Goal: Task Accomplishment & Management: Manage account settings

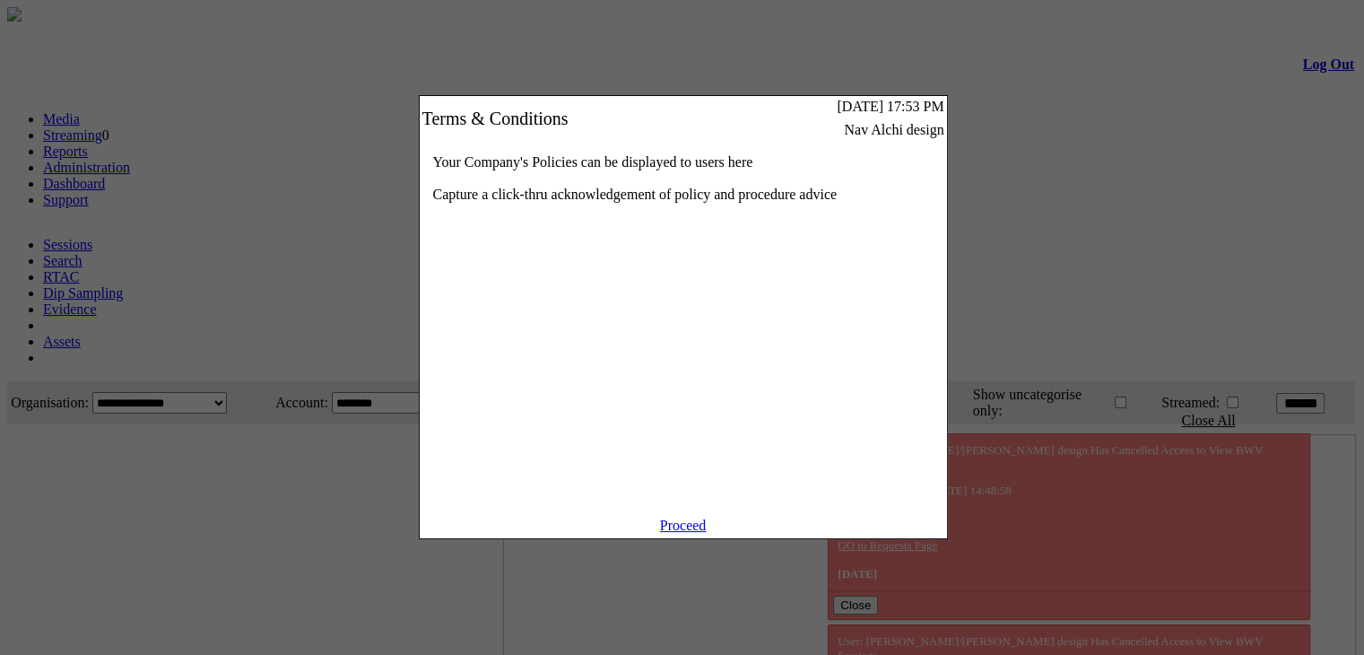
click at [693, 533] on link "Proceed" at bounding box center [683, 524] width 47 height 15
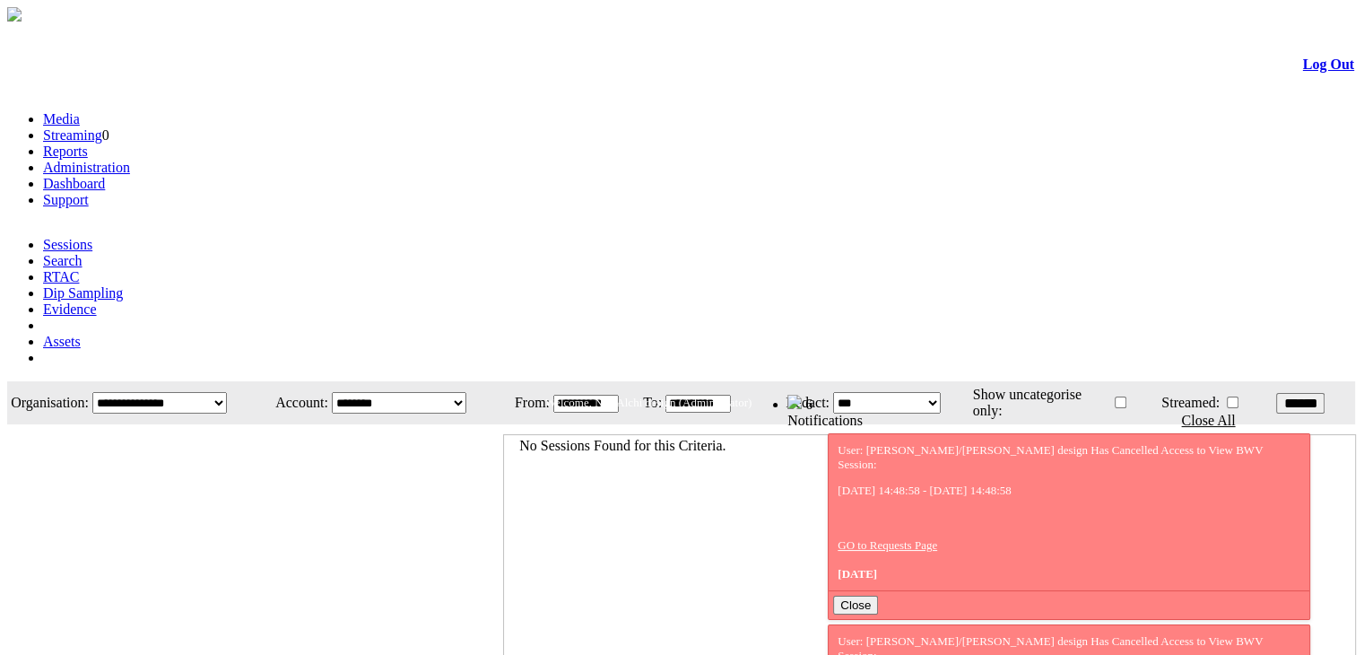
click at [130, 160] on link "Administration" at bounding box center [86, 167] width 87 height 15
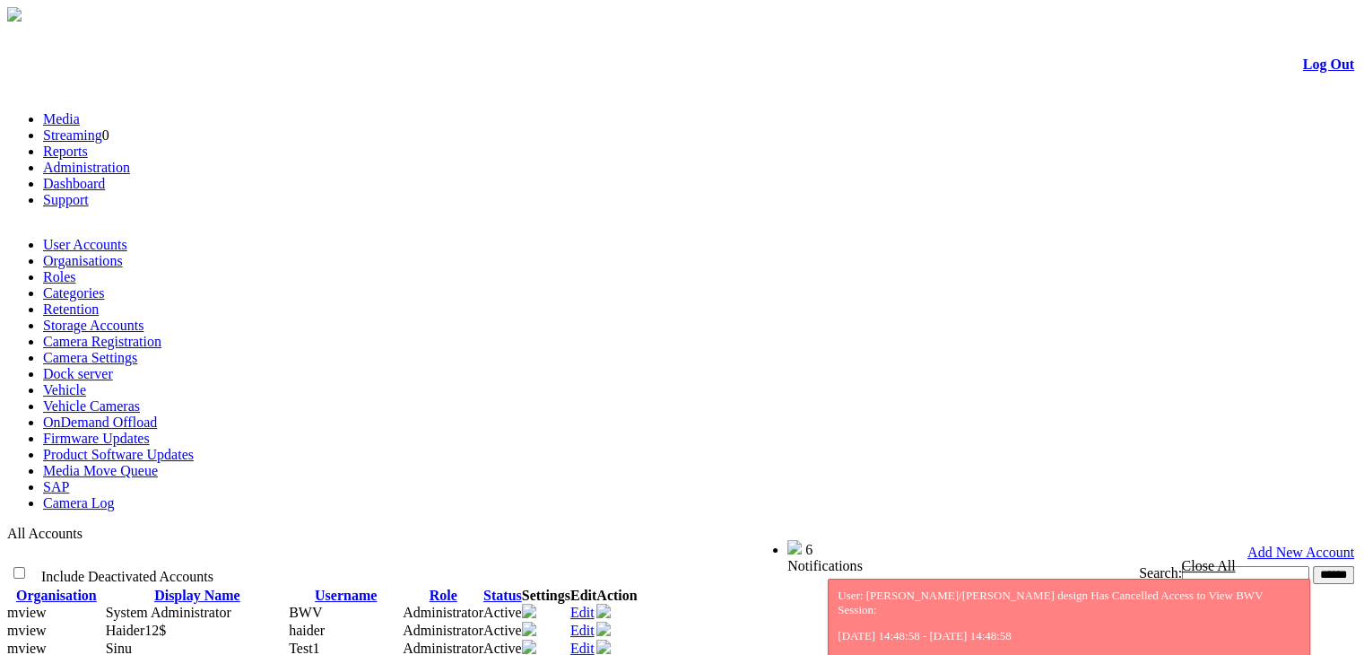
click at [123, 253] on link "Organisations" at bounding box center [83, 260] width 80 height 15
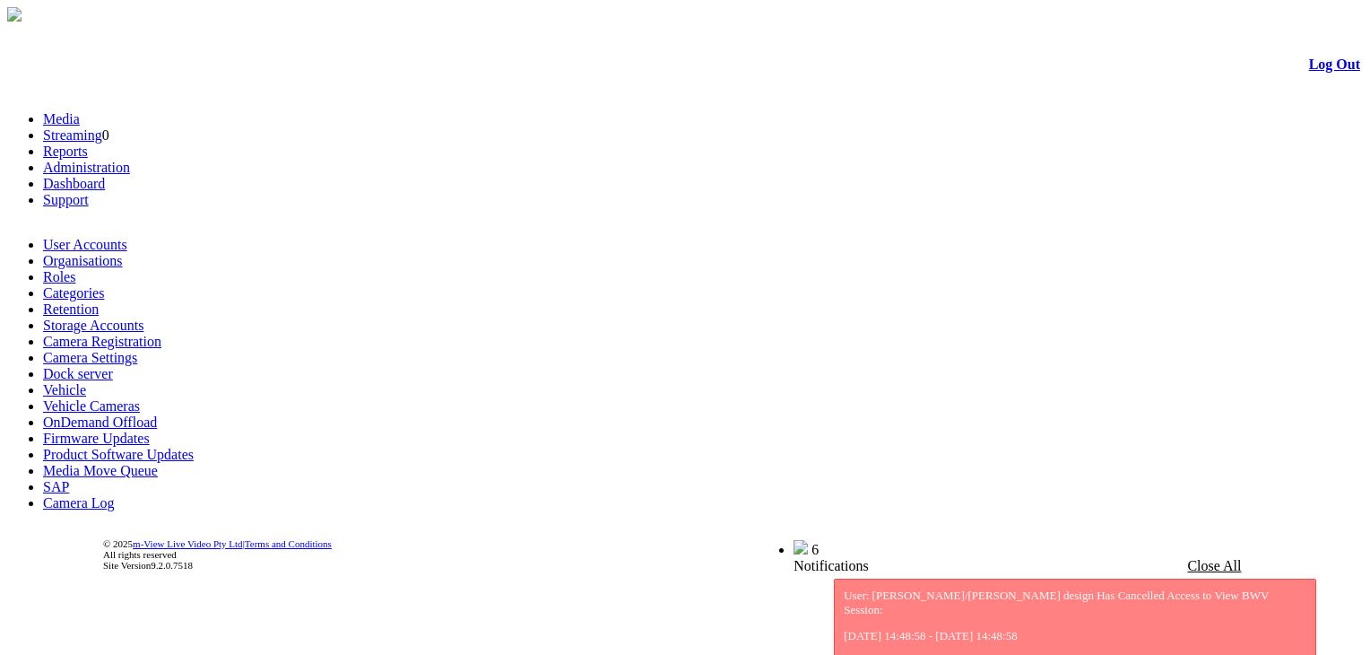
click at [93, 237] on link "User Accounts" at bounding box center [85, 244] width 84 height 15
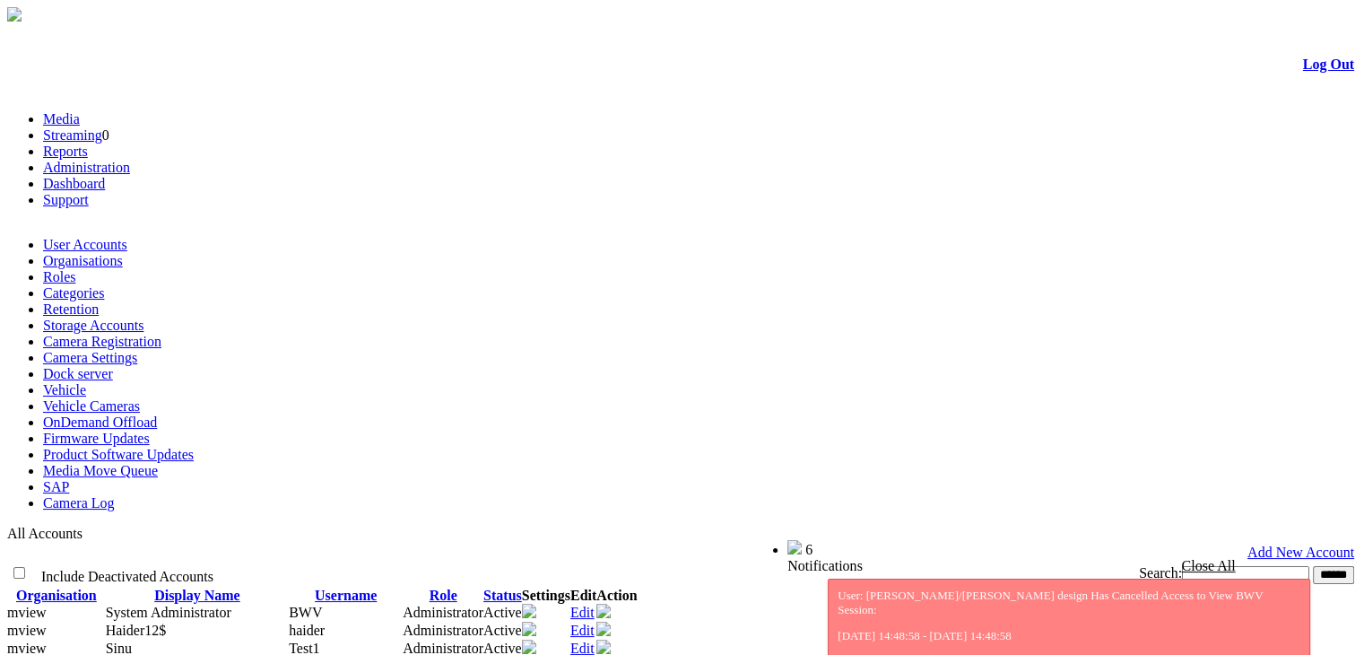
click at [1056, 565] on div "Search: ******" at bounding box center [1009, 574] width 689 height 19
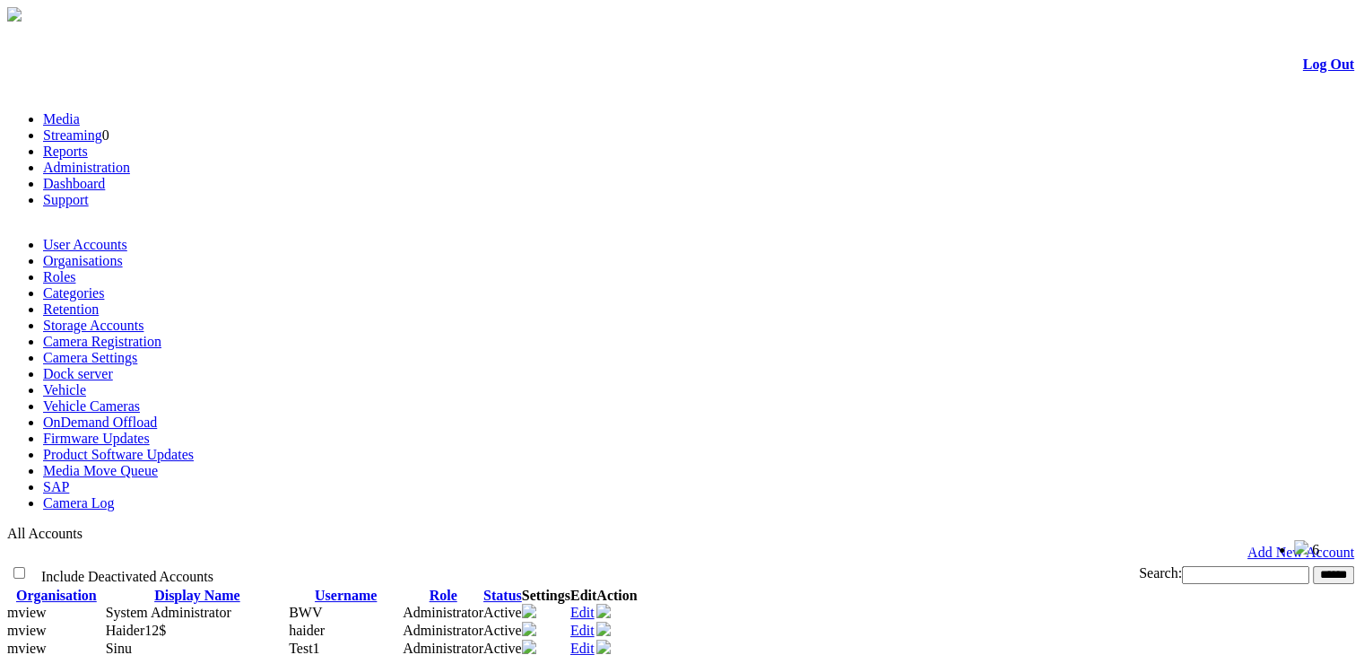
click at [1182, 566] on input "text" at bounding box center [1245, 575] width 127 height 18
type input "********"
click at [1313, 566] on input "******" at bounding box center [1333, 575] width 41 height 18
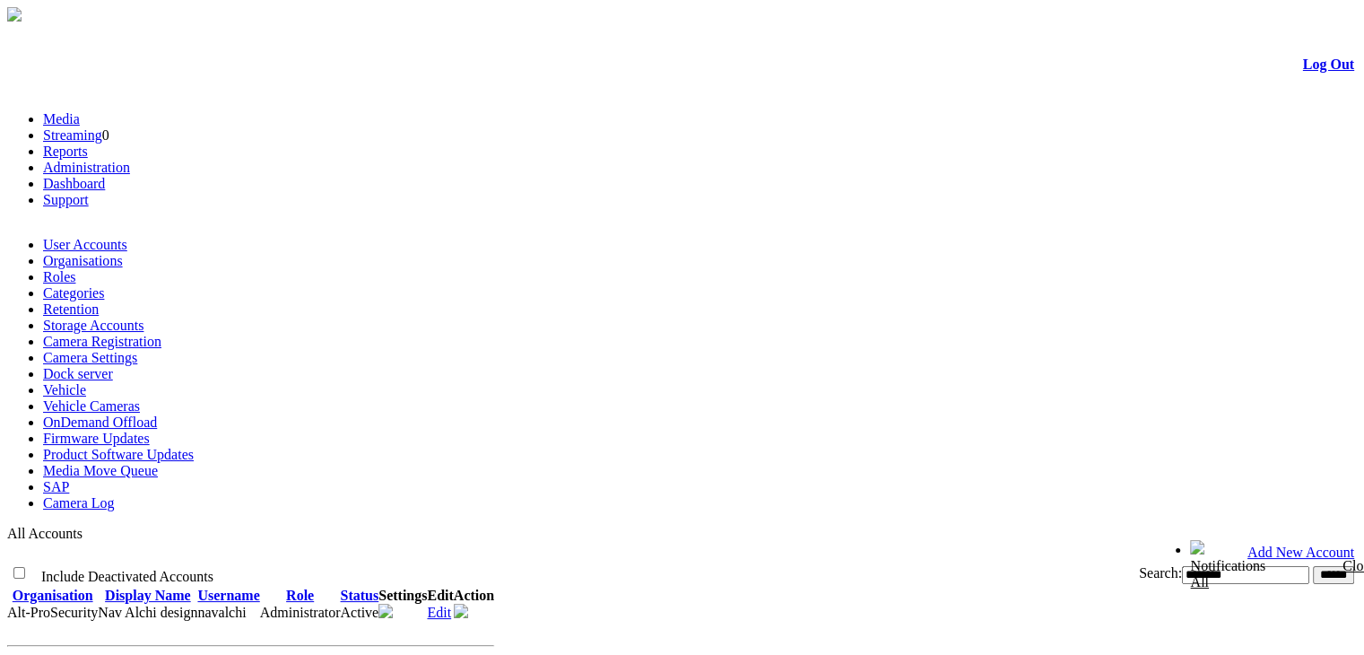
click at [451, 604] on link "Edit" at bounding box center [439, 611] width 24 height 15
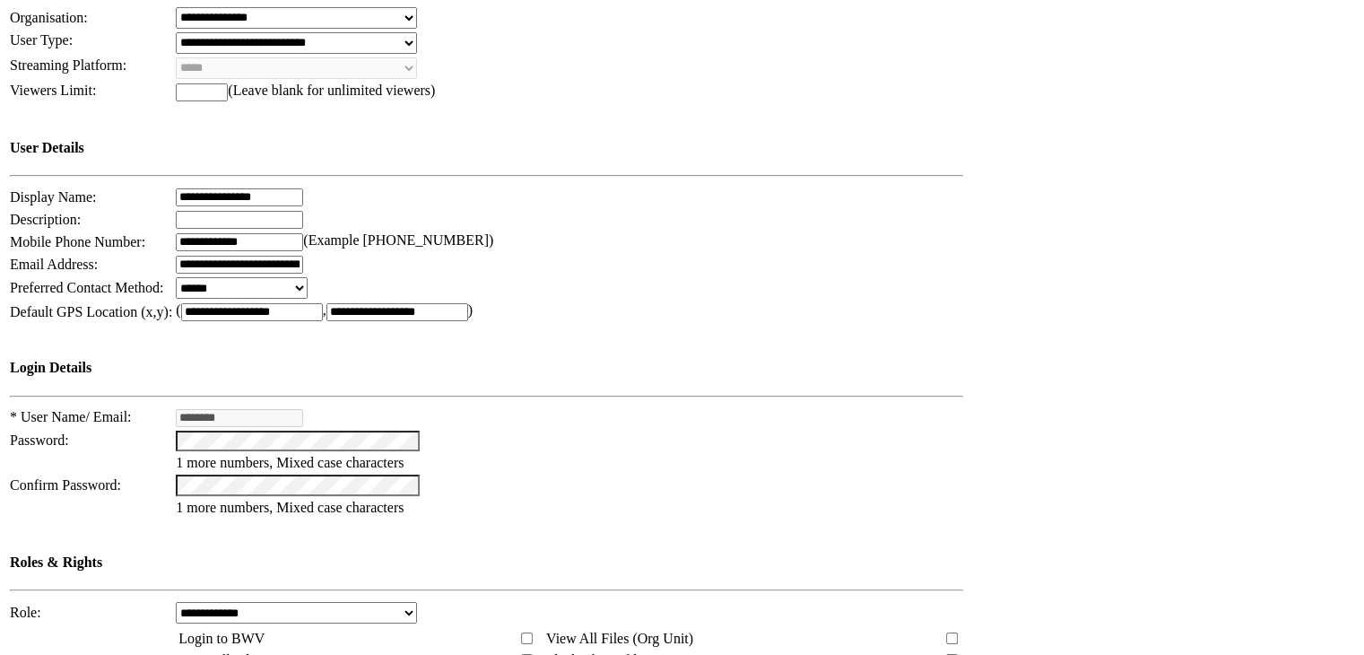
scroll to position [916, 0]
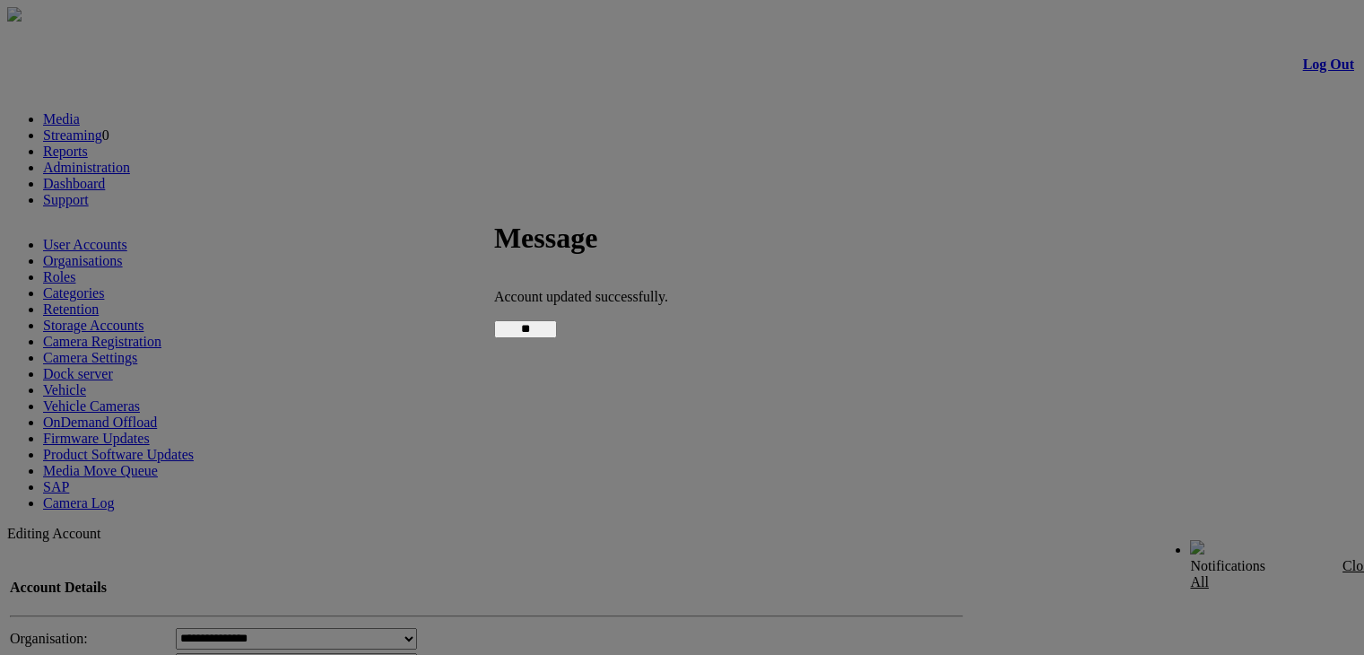
scroll to position [885, 0]
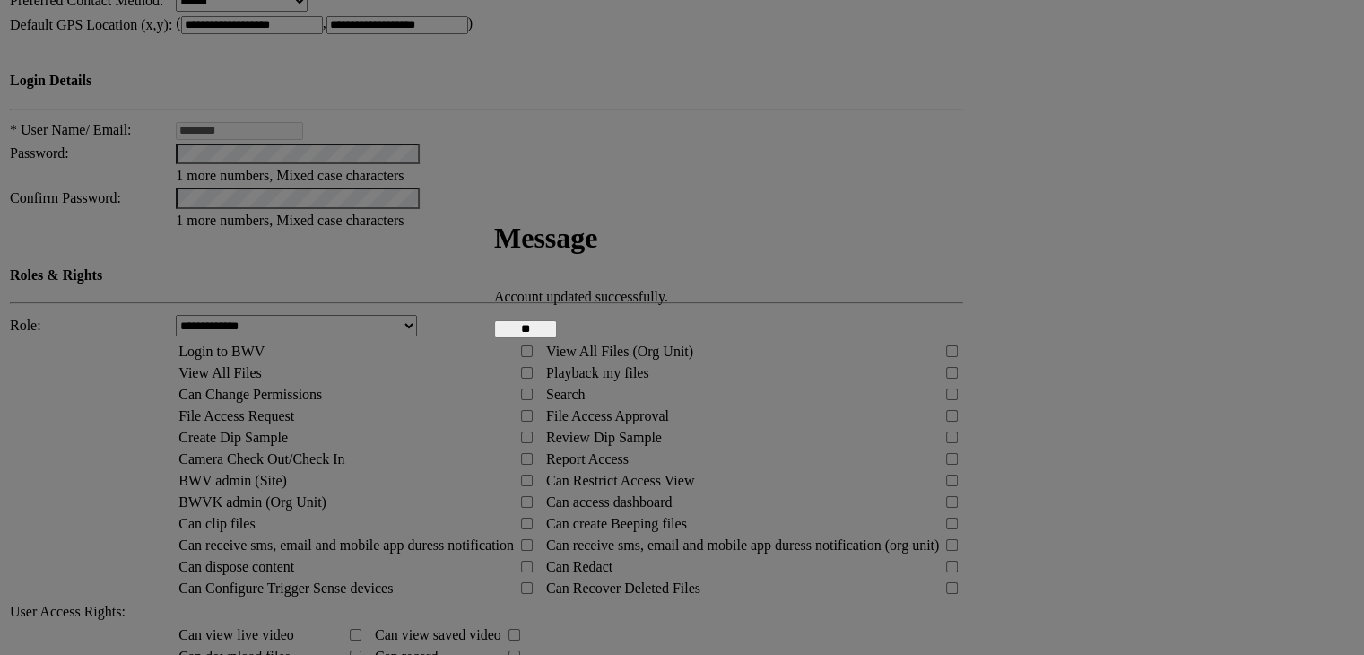
click at [557, 325] on input "**" at bounding box center [525, 329] width 63 height 18
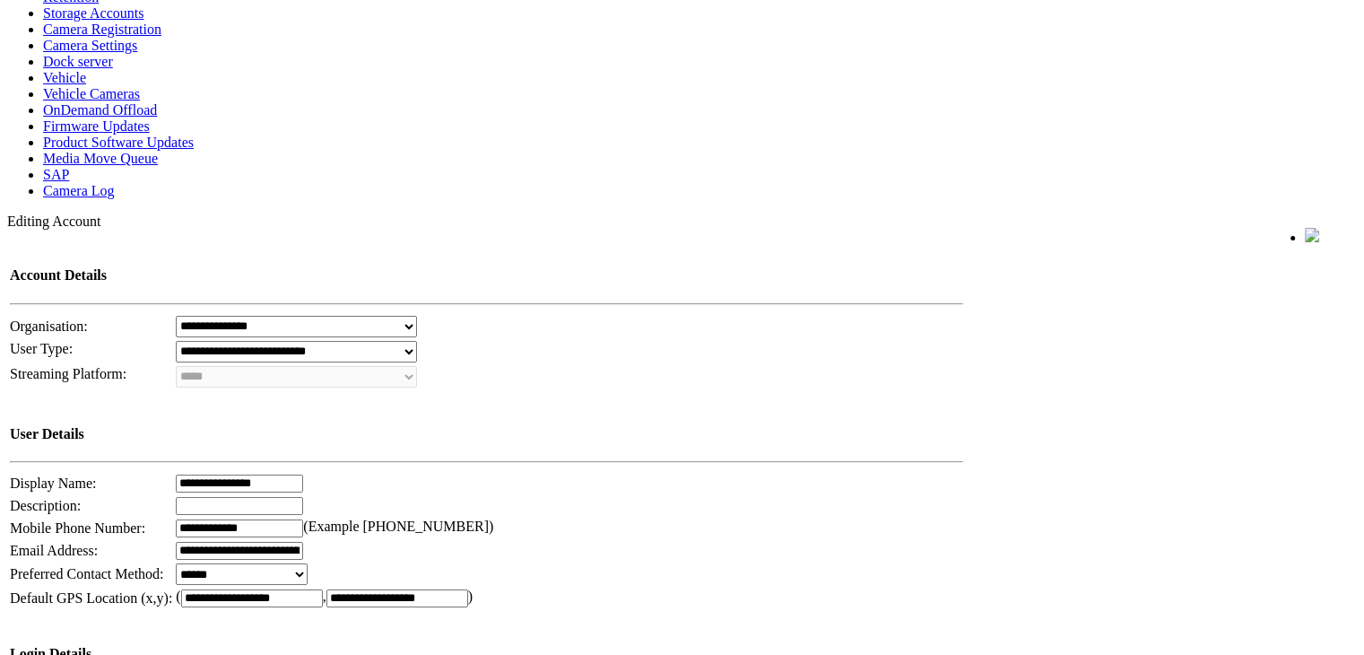
scroll to position [39, 0]
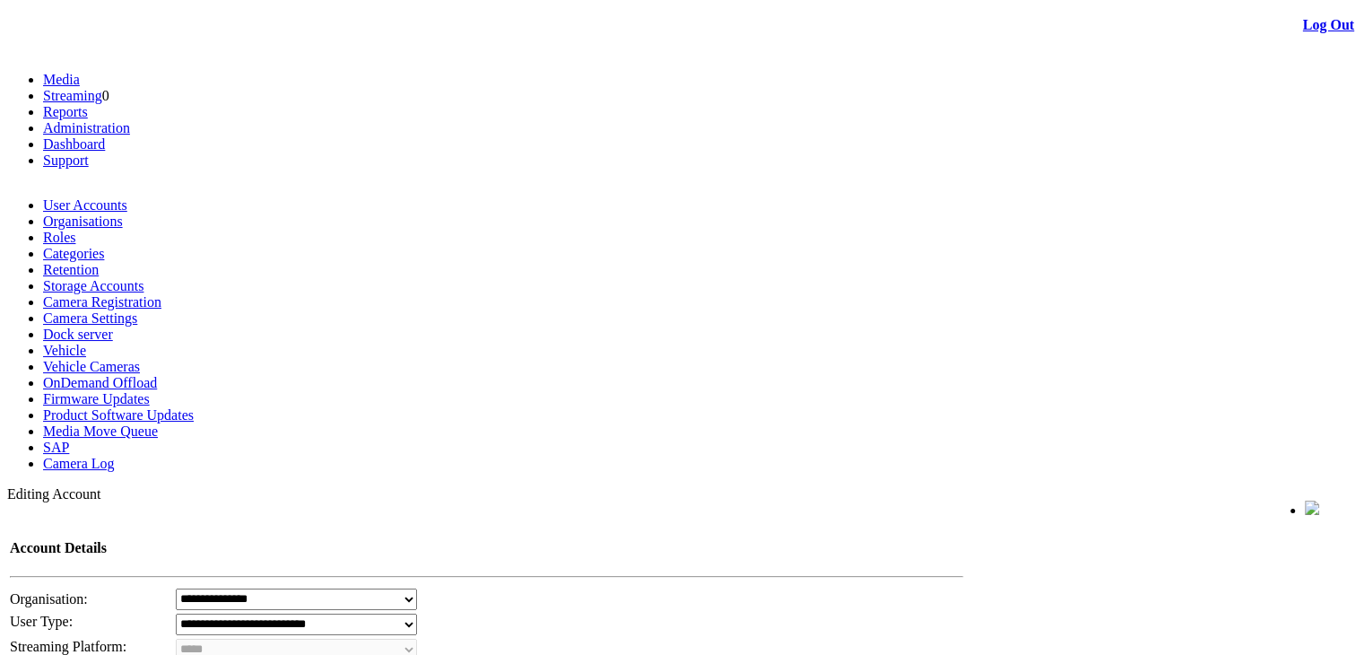
click at [80, 72] on link "Media" at bounding box center [61, 79] width 37 height 15
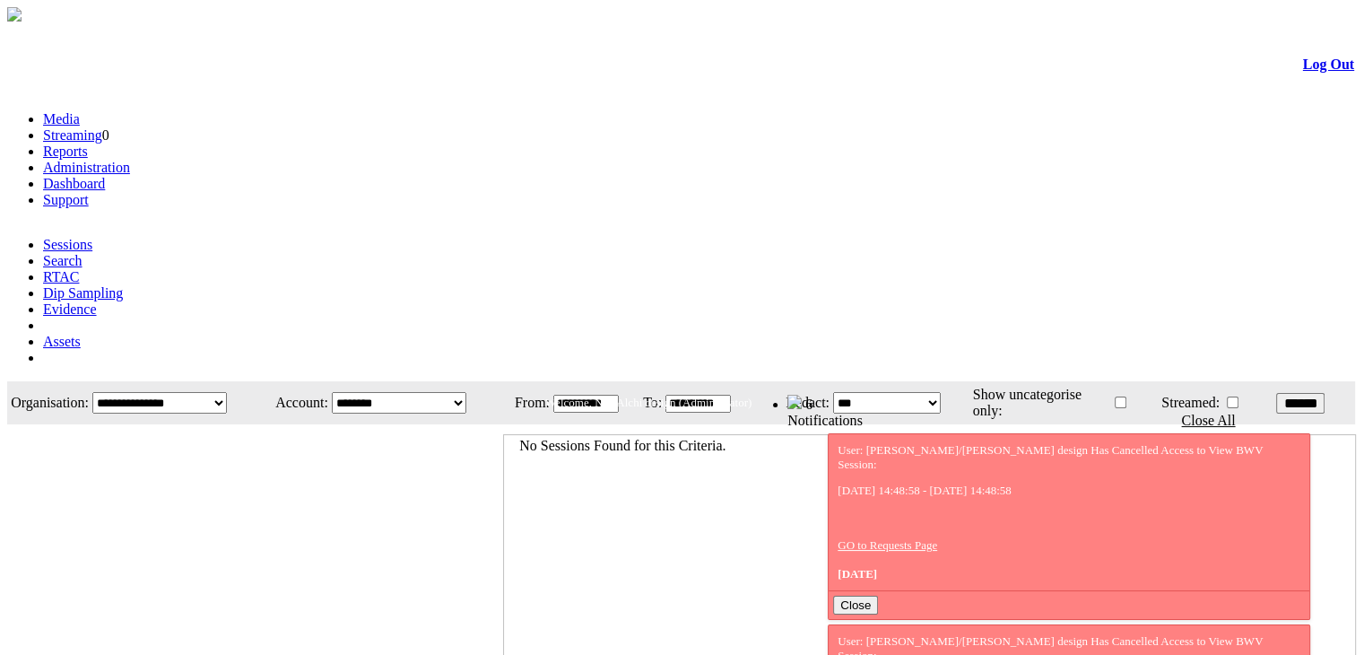
click at [130, 160] on link "Administration" at bounding box center [86, 167] width 87 height 15
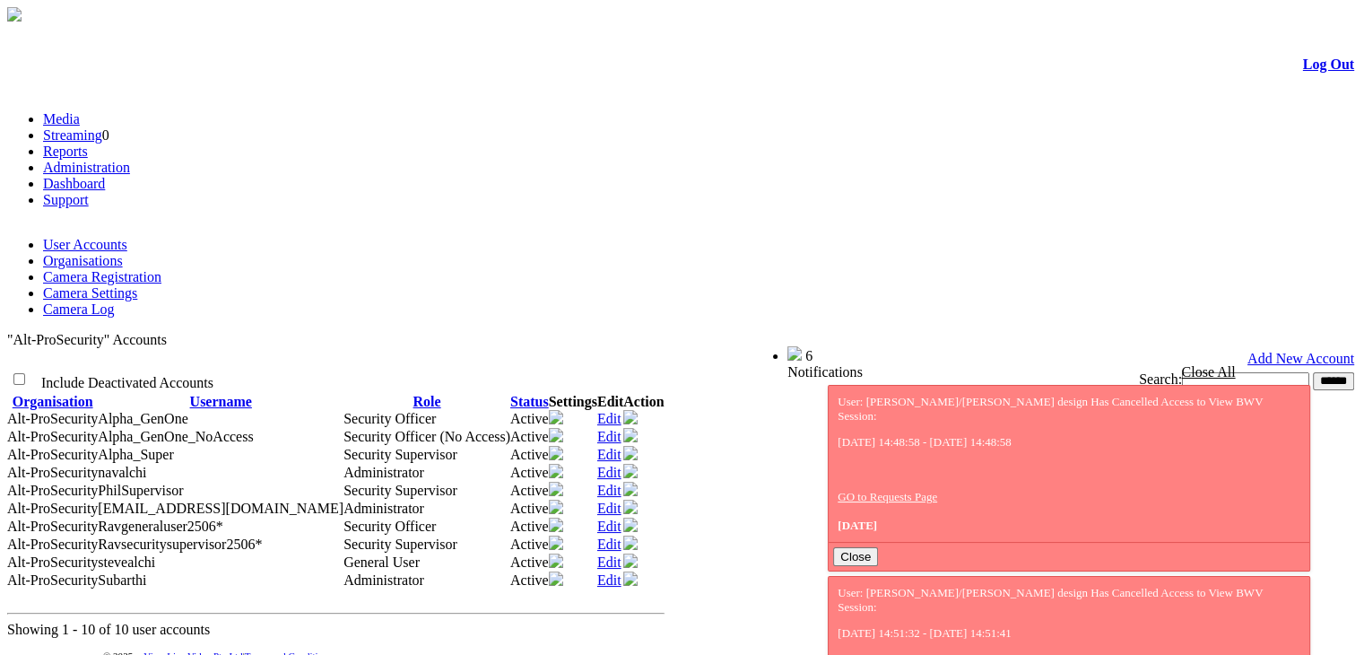
click at [123, 253] on link "Organisations" at bounding box center [83, 260] width 80 height 15
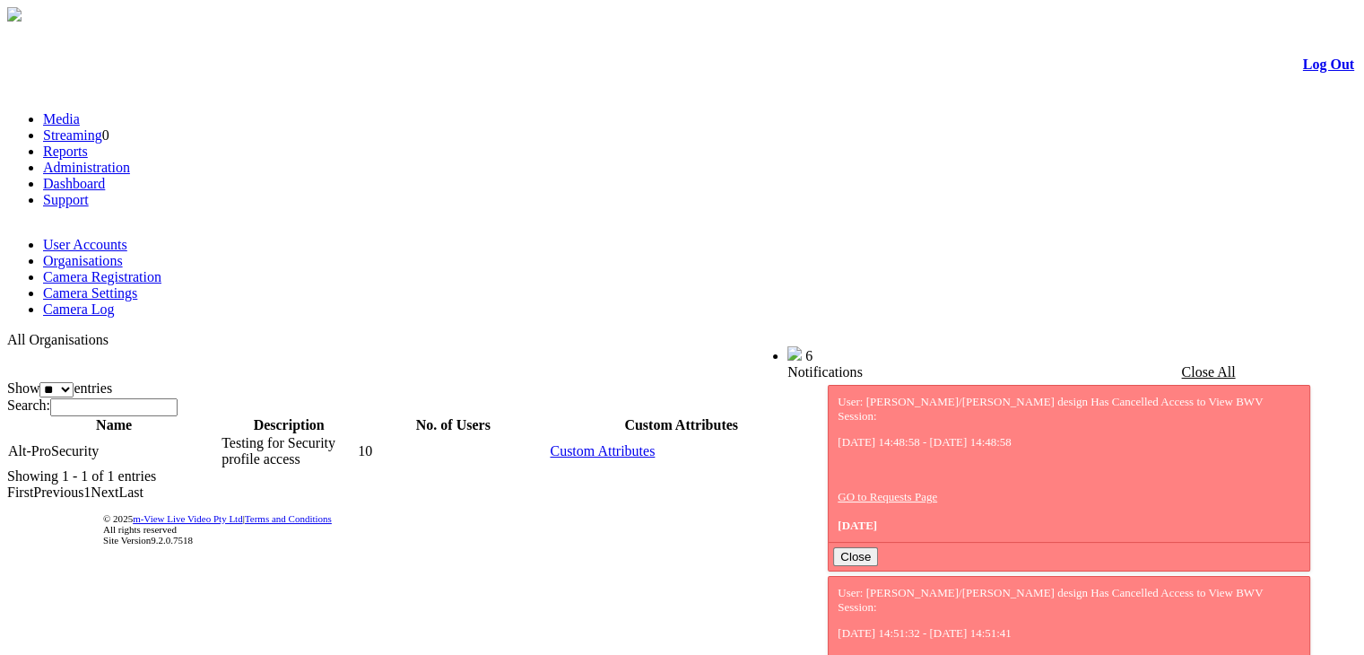
click at [1127, 416] on th "Settings" at bounding box center [1102, 425] width 50 height 18
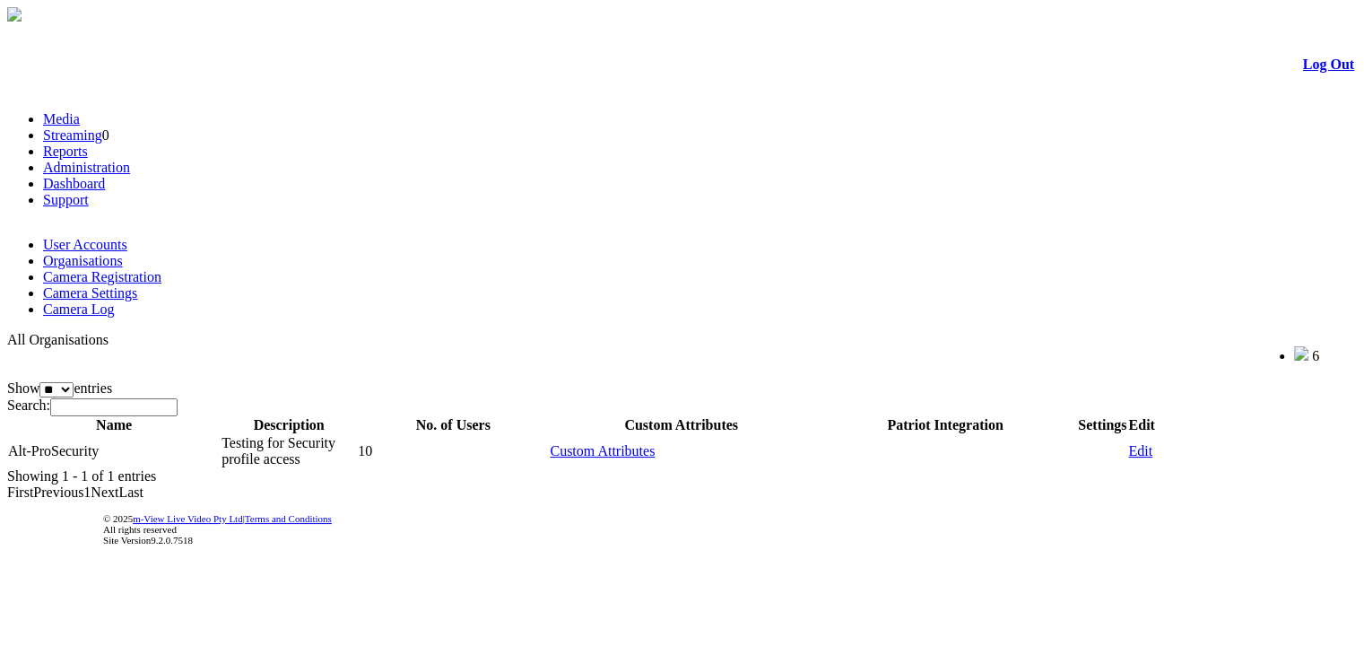
click at [1127, 416] on th "Settings" at bounding box center [1102, 425] width 50 height 18
click at [1152, 443] on link "Edit" at bounding box center [1140, 450] width 24 height 15
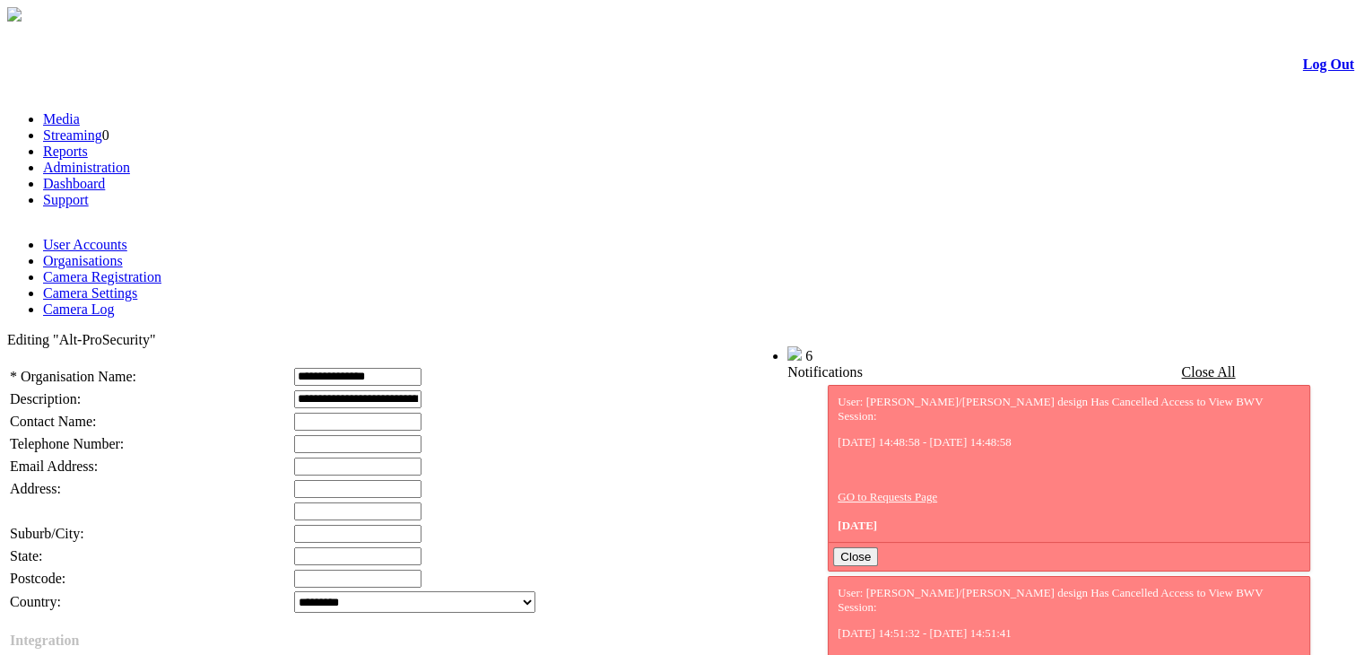
click at [123, 253] on link "Organisations" at bounding box center [83, 260] width 80 height 15
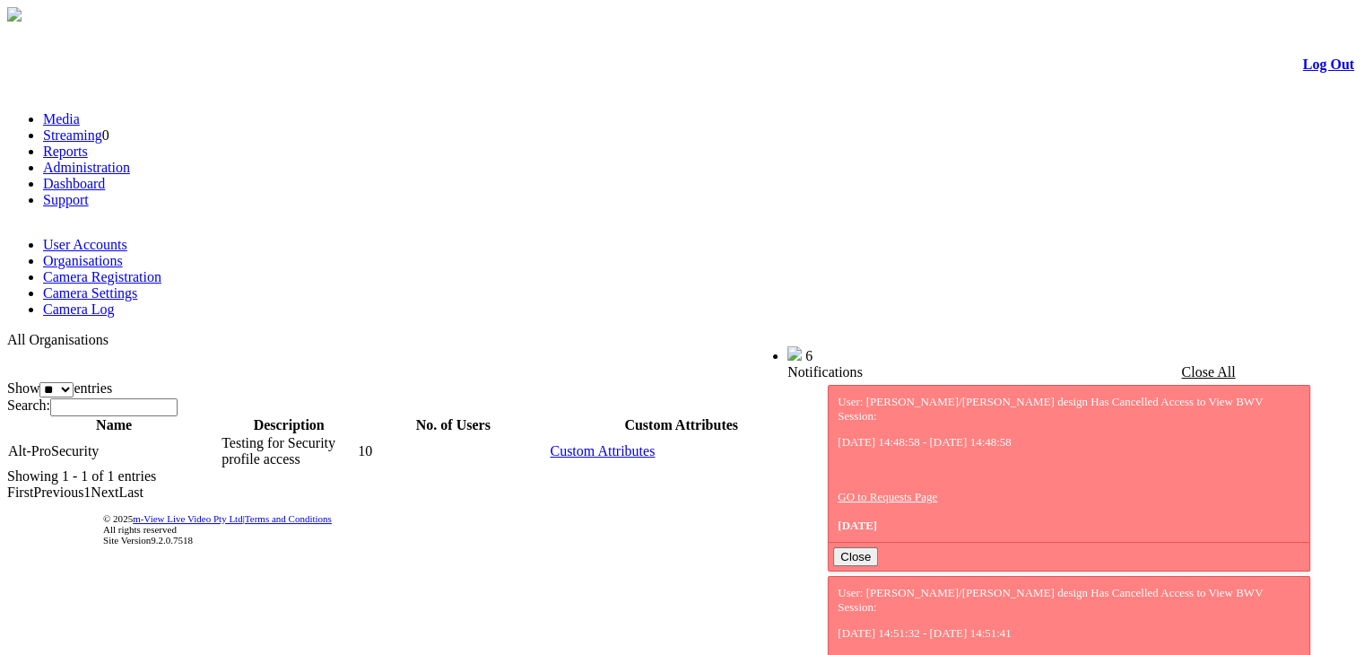
click at [115, 237] on link "User Accounts" at bounding box center [85, 244] width 84 height 15
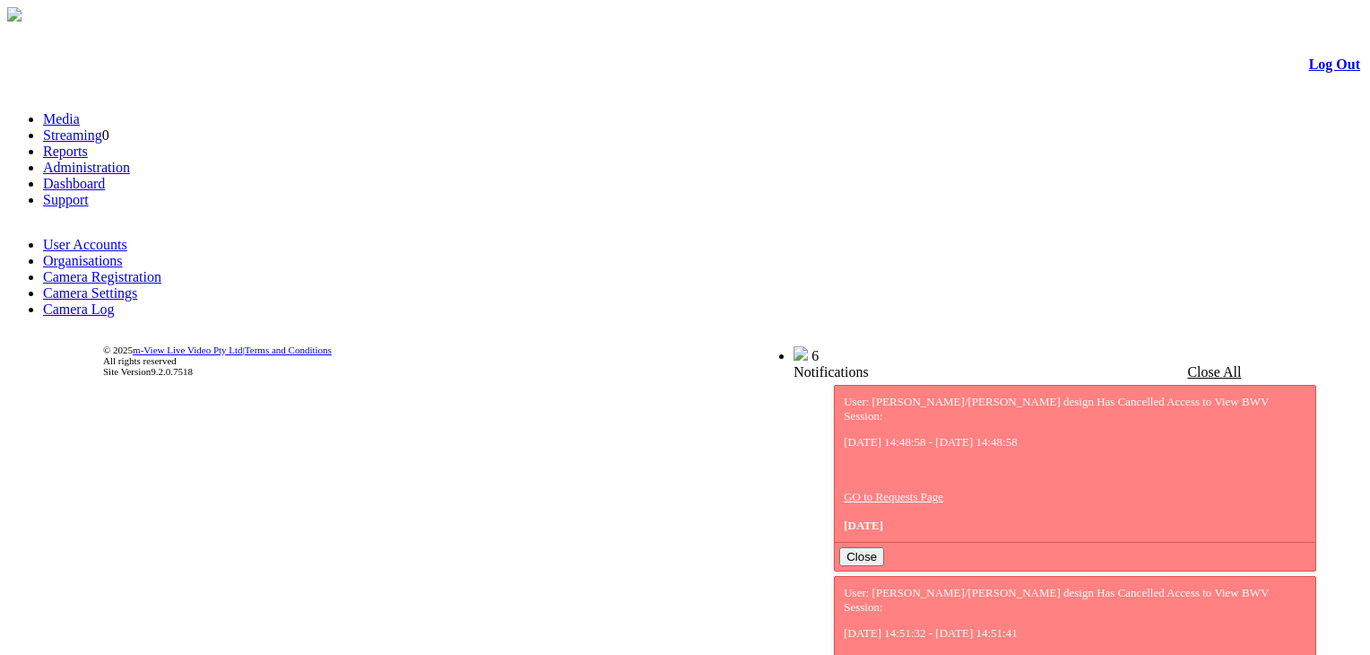
click at [123, 253] on link "Organisations" at bounding box center [83, 260] width 80 height 15
